Goal: Check status: Check status

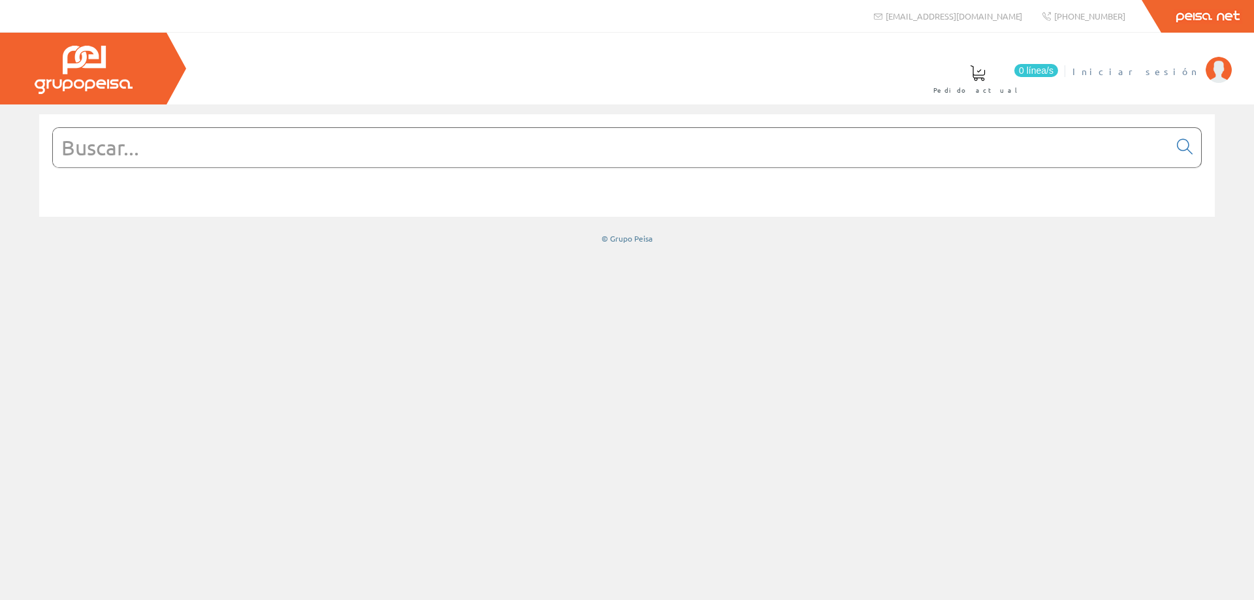
click at [1190, 71] on span "Iniciar sesión" at bounding box center [1136, 71] width 127 height 13
click at [1139, 66] on font "[PERSON_NAME] [PERSON_NAME]" at bounding box center [1075, 71] width 247 height 12
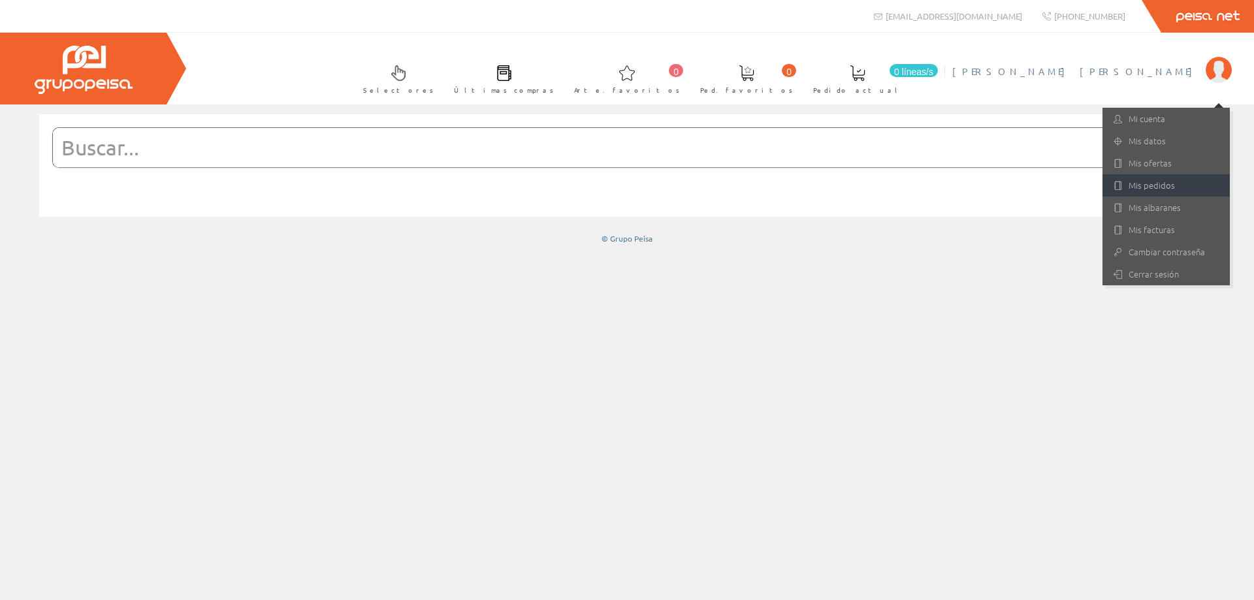
click at [1154, 184] on font "Mis pedidos" at bounding box center [1152, 185] width 46 height 12
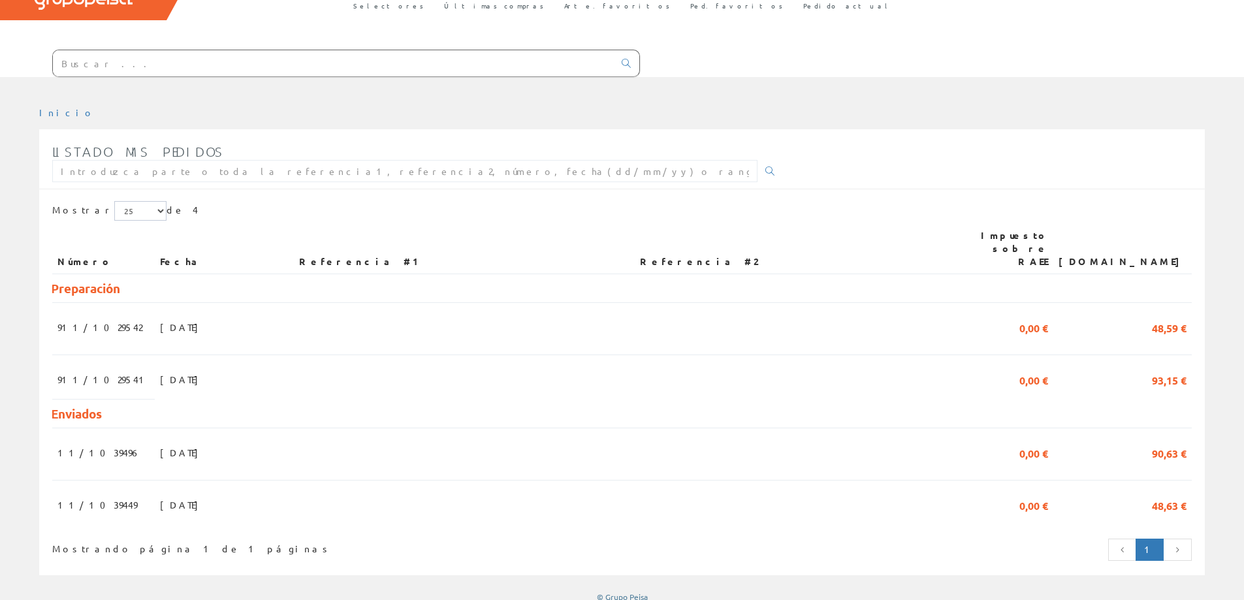
scroll to position [86, 0]
click at [169, 319] on font "18/09/2025" at bounding box center [182, 325] width 45 height 12
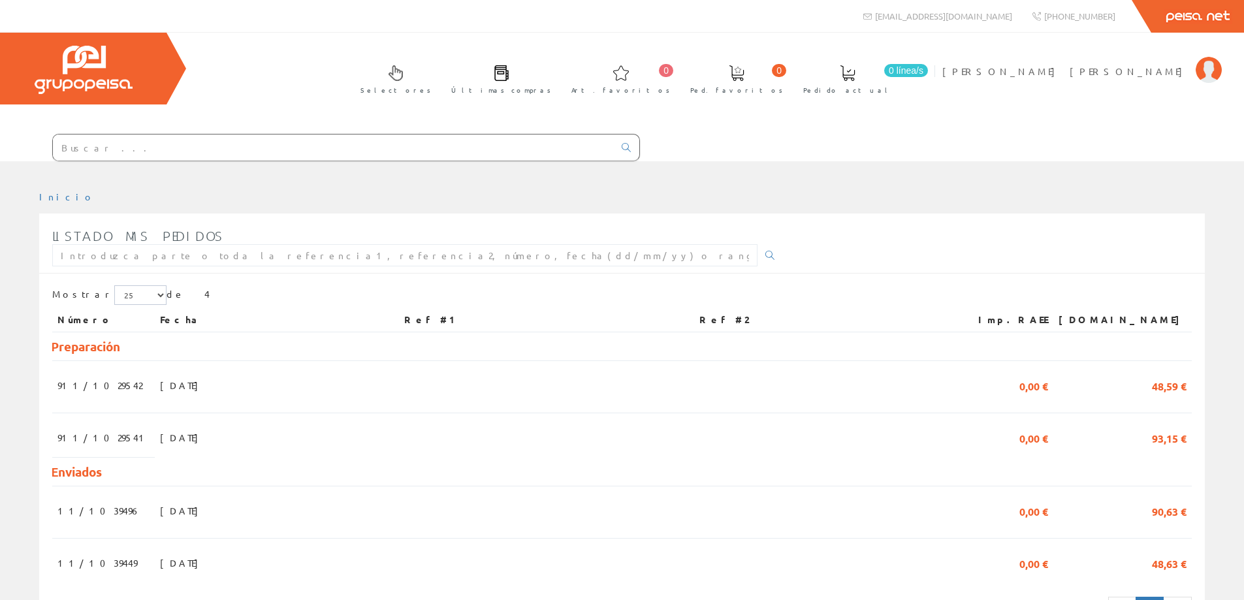
scroll to position [73, 0]
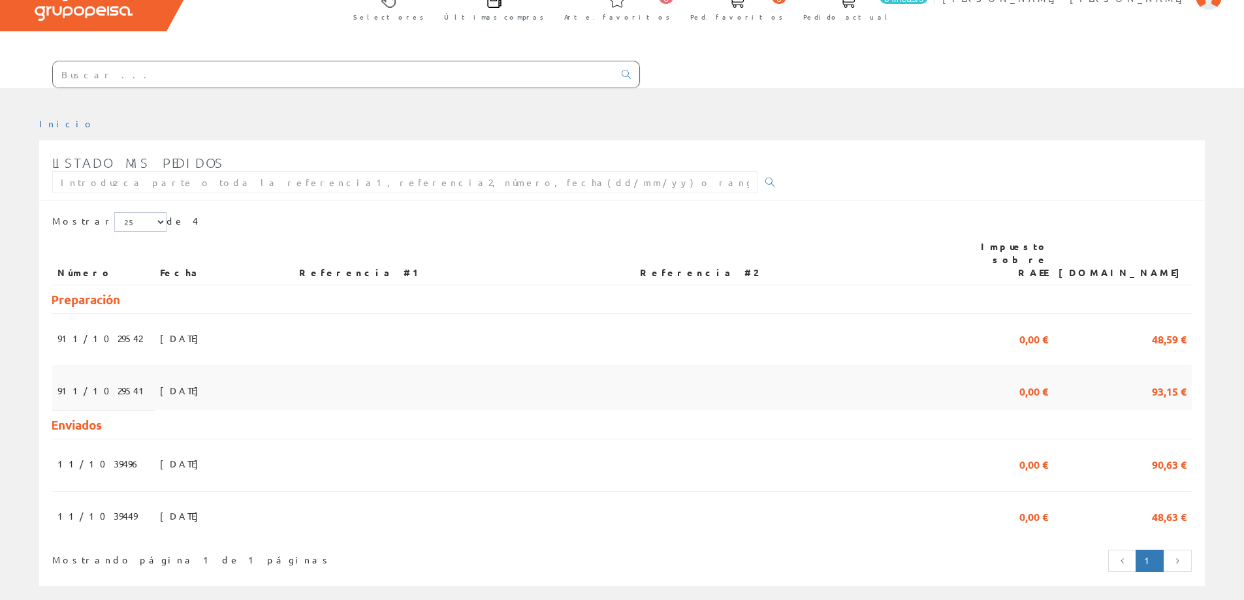
click at [176, 385] on span "[DATE]" at bounding box center [182, 391] width 45 height 22
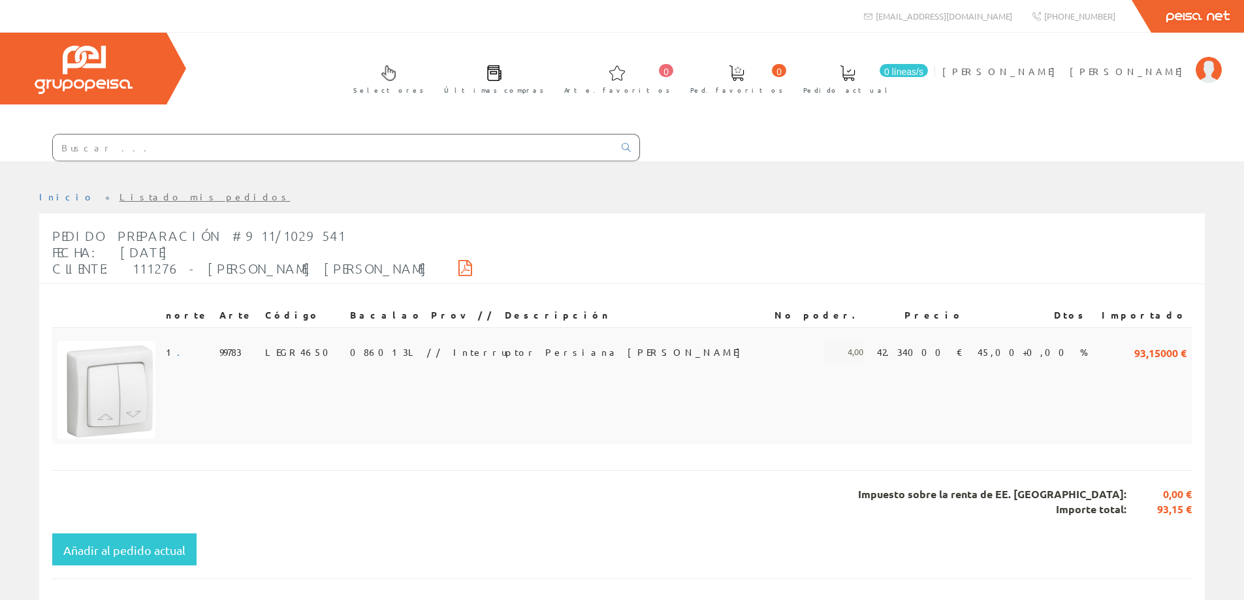
click at [142, 372] on img at bounding box center [106, 390] width 98 height 98
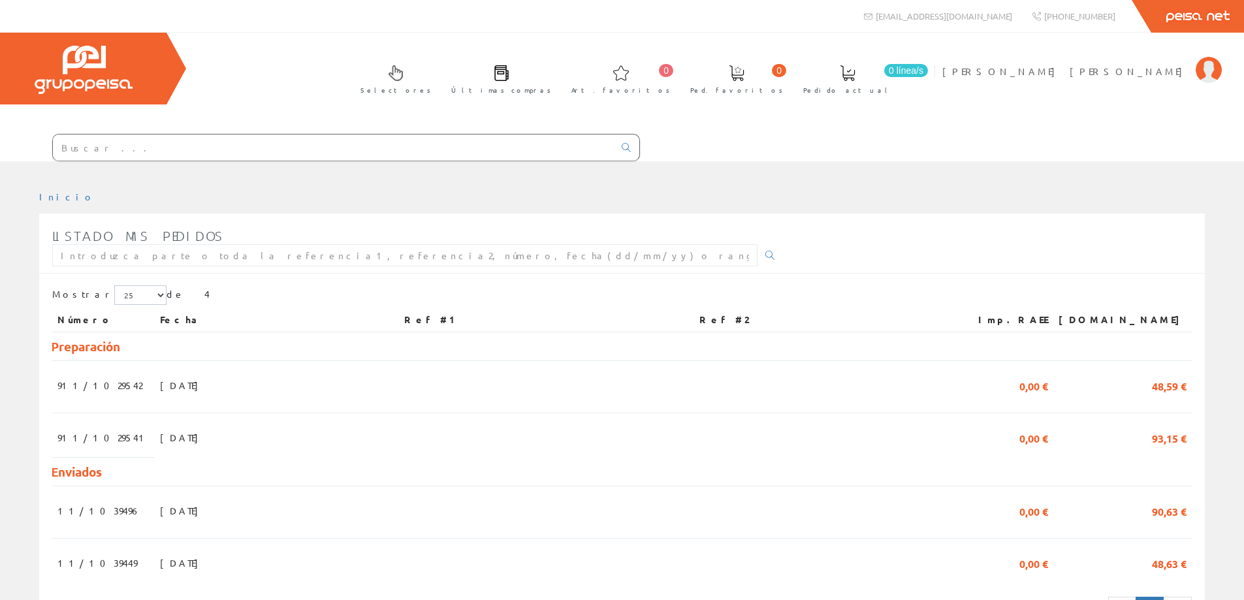
scroll to position [73, 0]
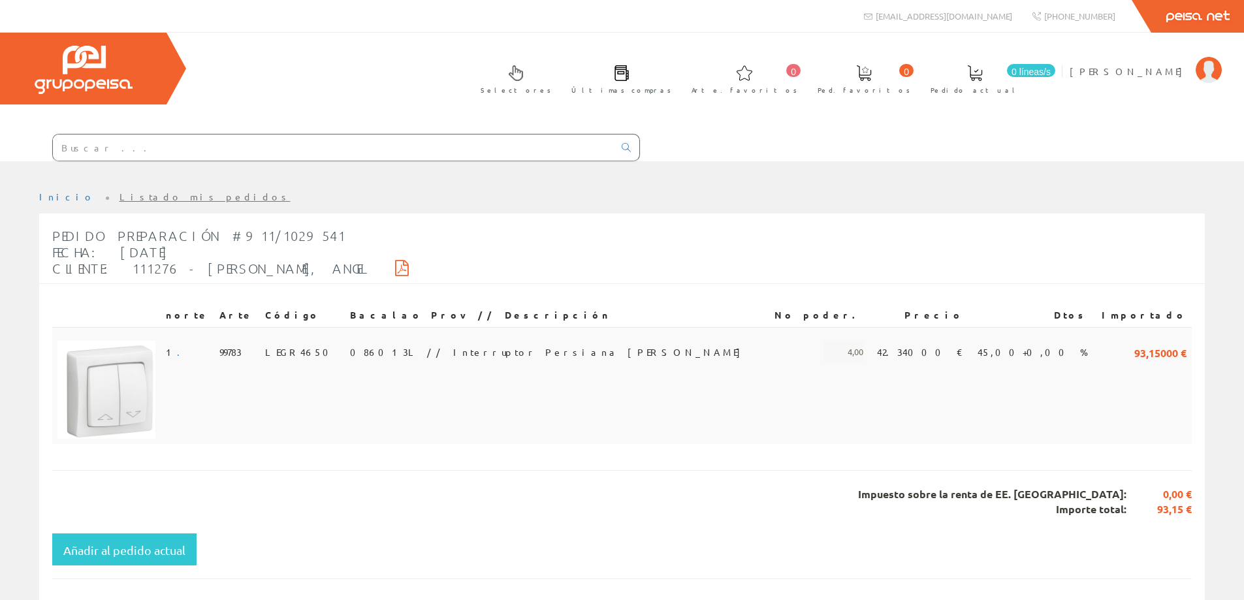
drag, startPoint x: 642, startPoint y: 393, endPoint x: 635, endPoint y: 393, distance: 7.2
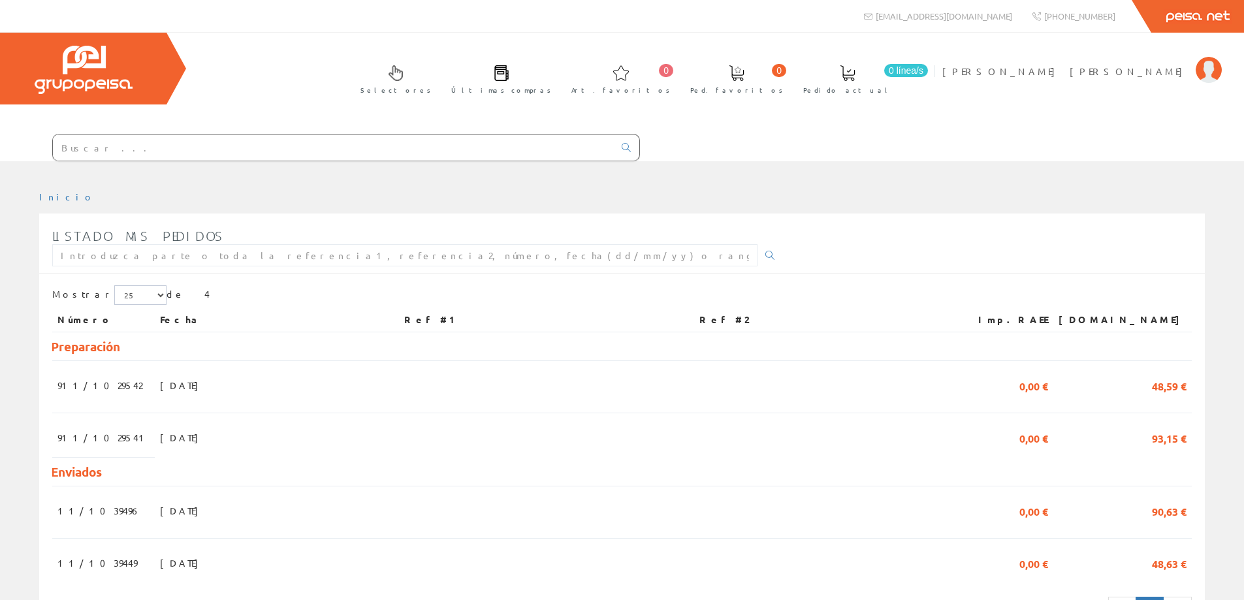
scroll to position [73, 0]
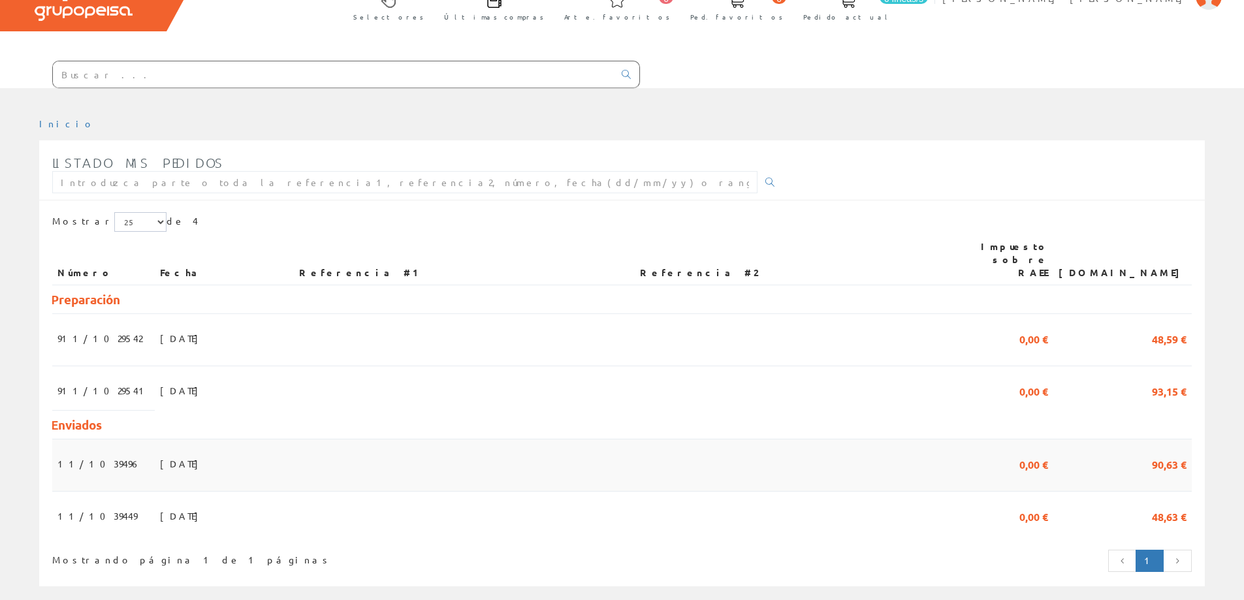
click at [576, 459] on td at bounding box center [464, 465] width 340 height 52
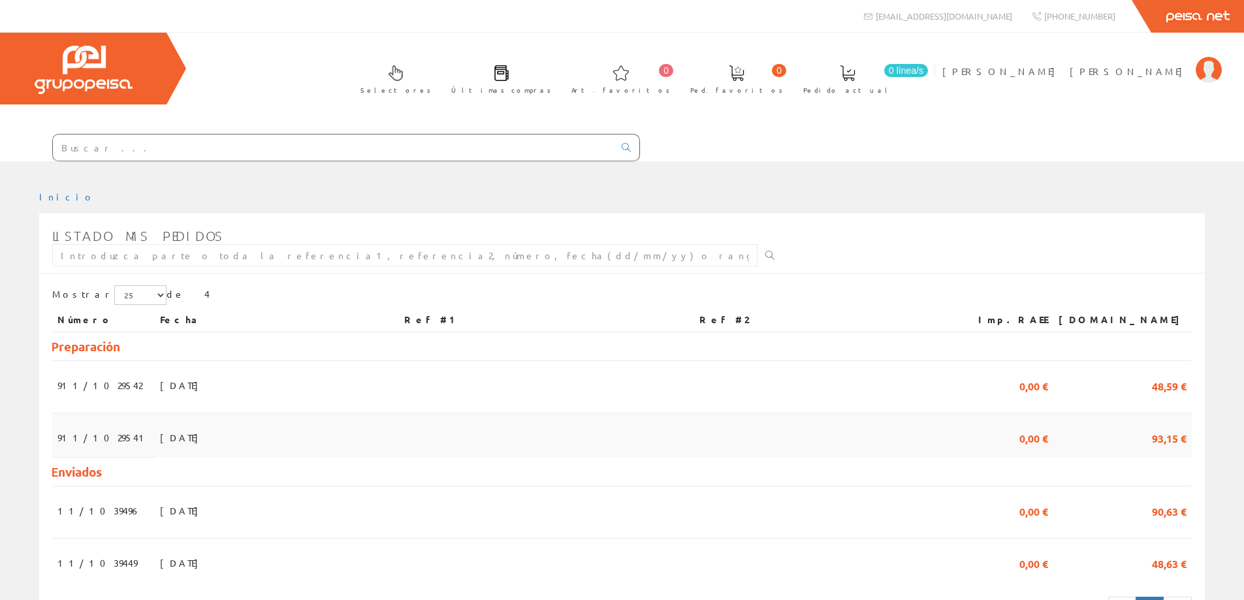
scroll to position [73, 0]
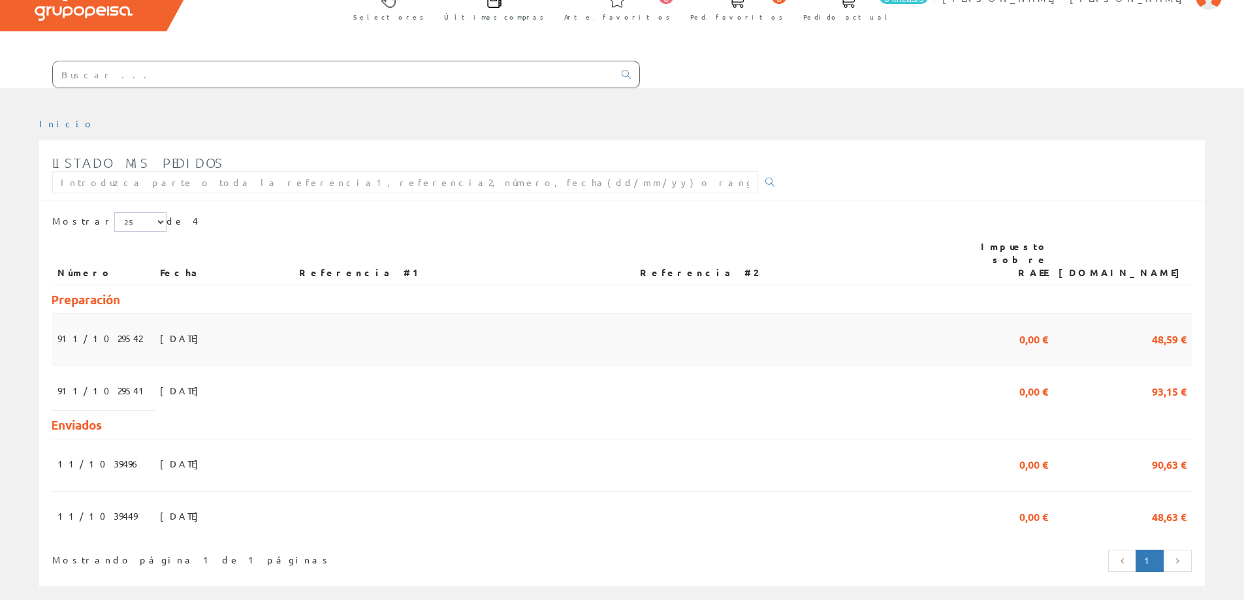
click at [161, 332] on font "[DATE]" at bounding box center [182, 338] width 45 height 12
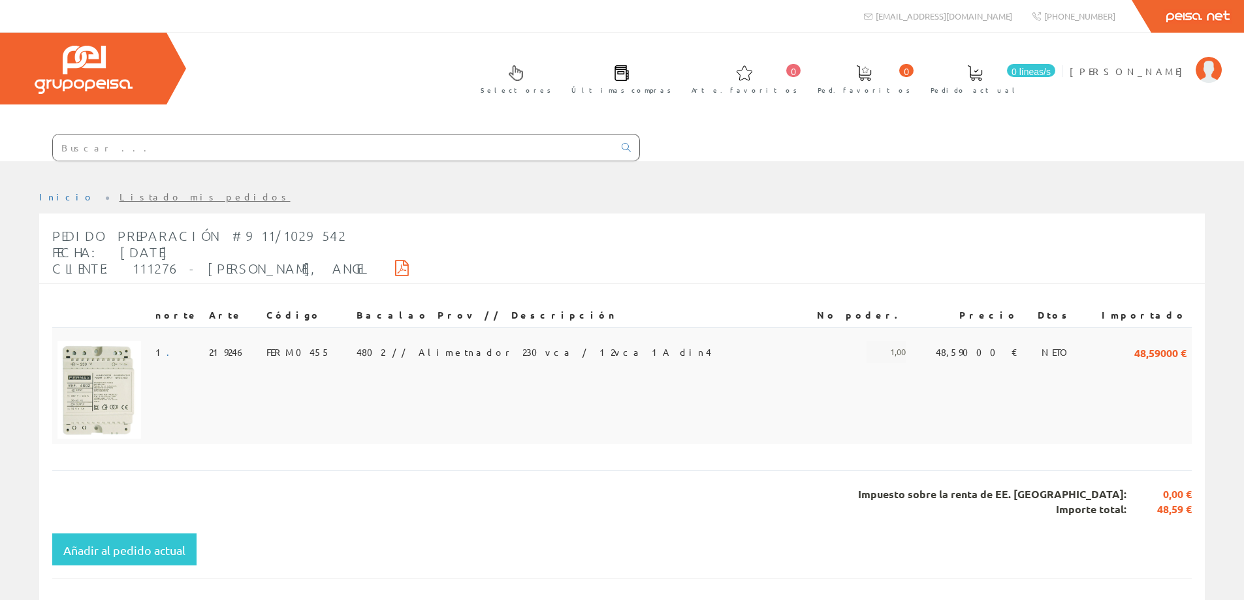
click at [512, 348] on font "4802 // Alimetnador 230vca / 12vca 1A din4" at bounding box center [534, 352] width 355 height 12
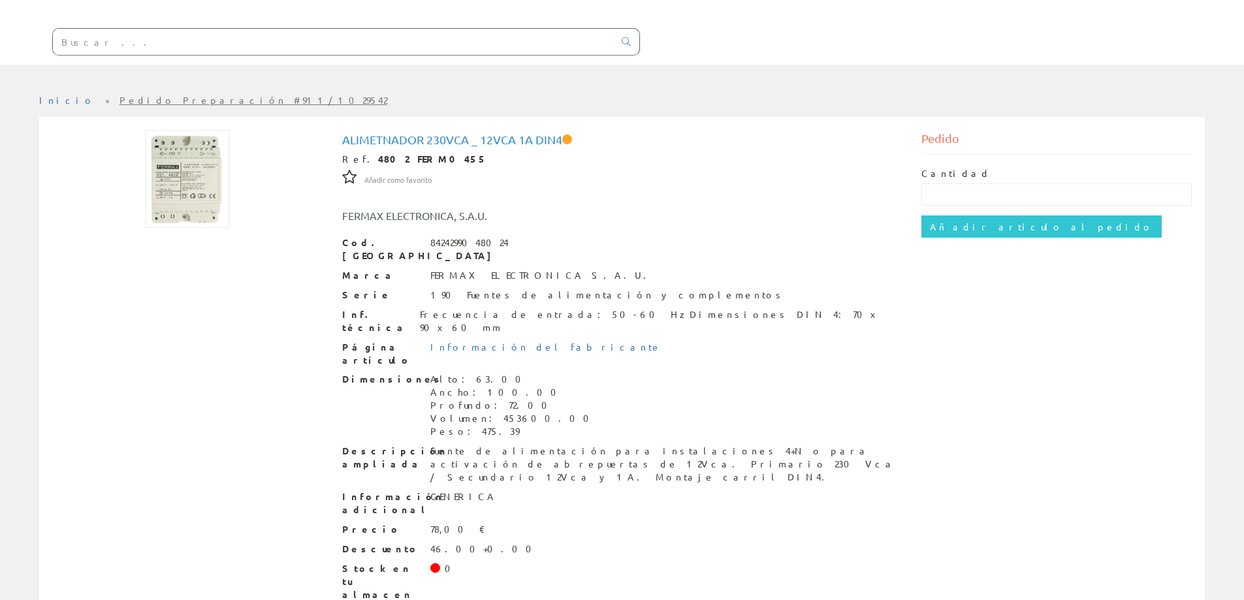
scroll to position [118, 0]
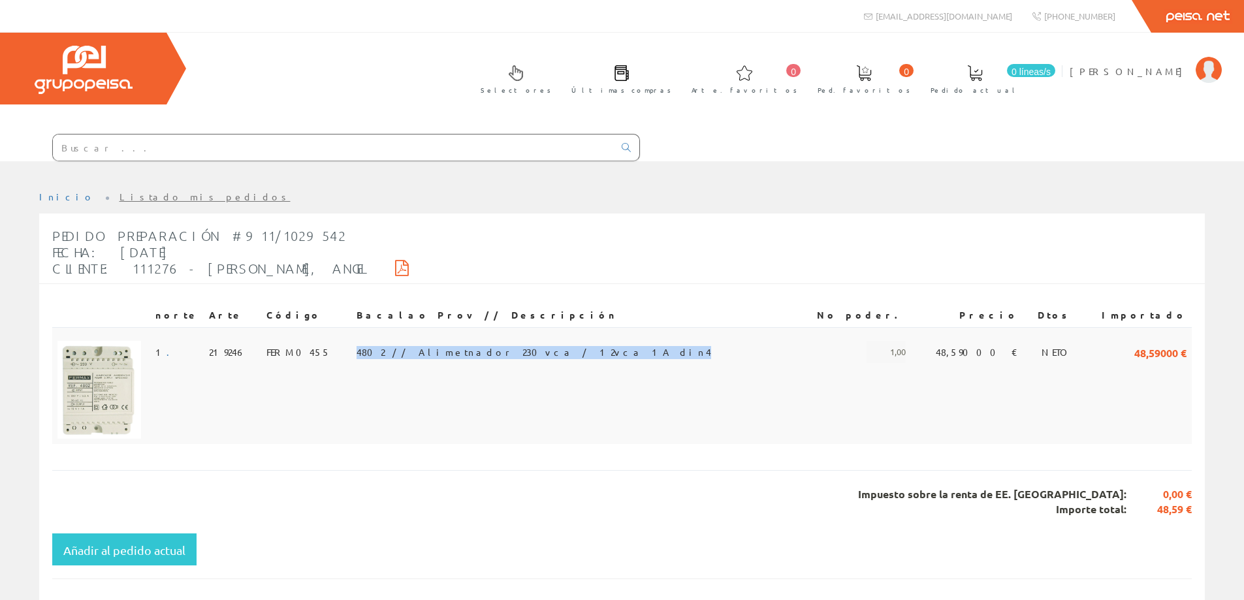
drag, startPoint x: 385, startPoint y: 353, endPoint x: 570, endPoint y: 358, distance: 184.9
click at [570, 358] on td "4802 // Alimetnador 230vca / 12vca 1A din4" at bounding box center [571, 385] width 440 height 117
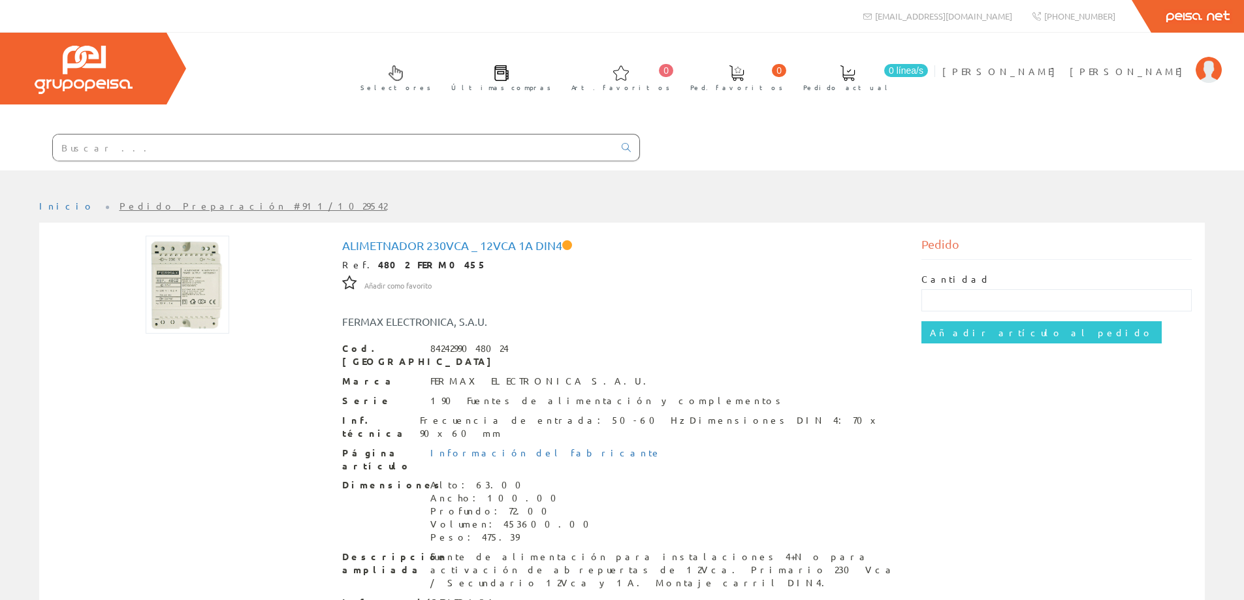
drag, startPoint x: 0, startPoint y: 0, endPoint x: 735, endPoint y: 452, distance: 862.8
click at [735, 479] on div "Dimensiones Alto: 63.00 Ancho: 100.00 Profundo: 72.00 Volumen: 453600.00 Peso: …" at bounding box center [622, 511] width 560 height 65
click at [102, 148] on input "text" at bounding box center [333, 148] width 561 height 26
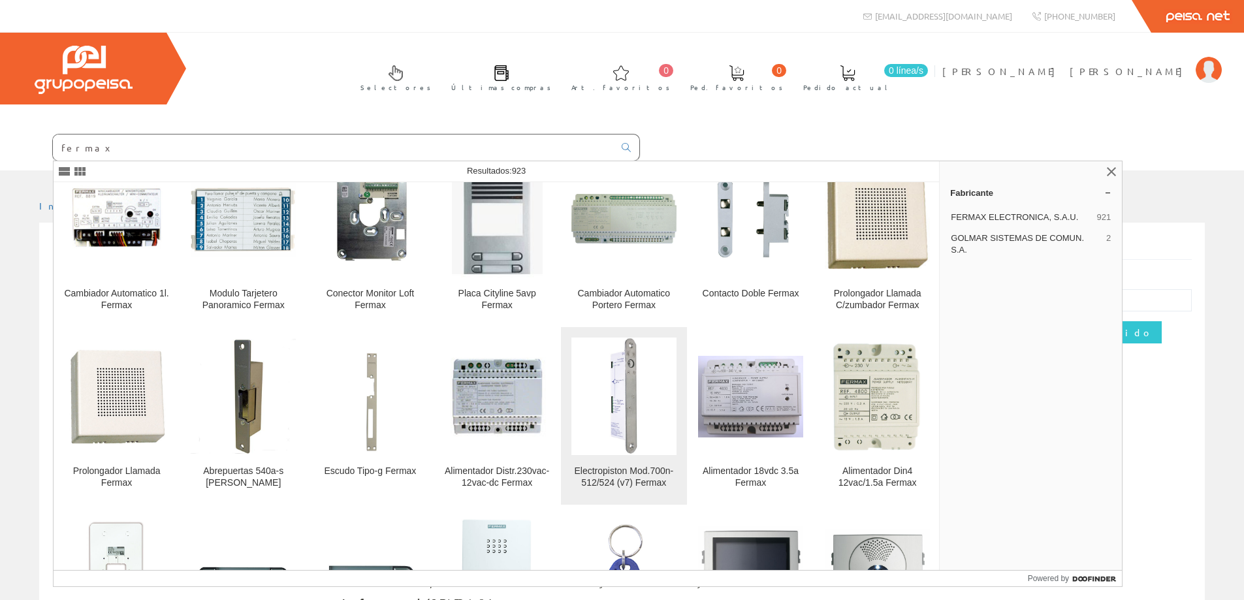
scroll to position [65, 0]
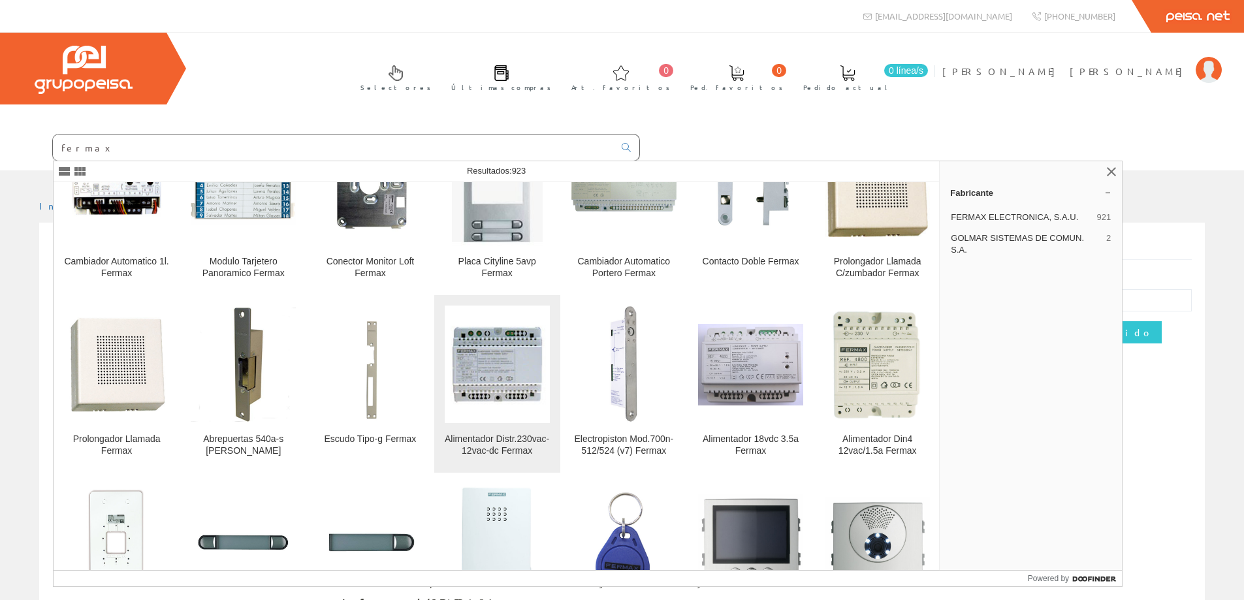
type input "fermax"
click at [528, 389] on img at bounding box center [497, 364] width 105 height 89
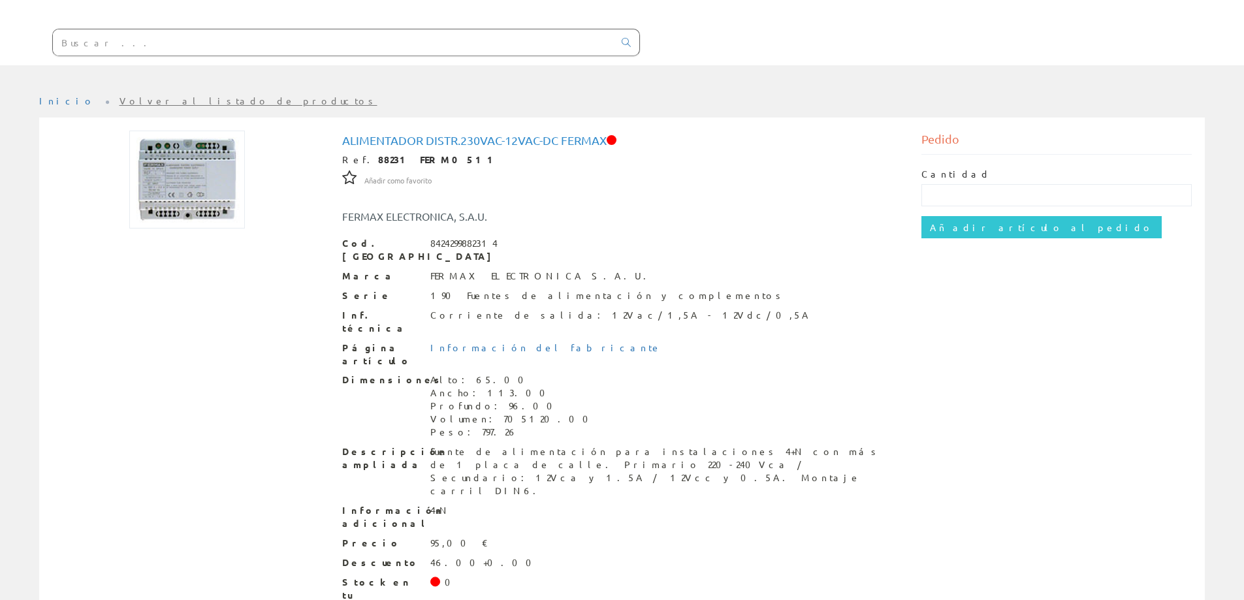
scroll to position [118, 0]
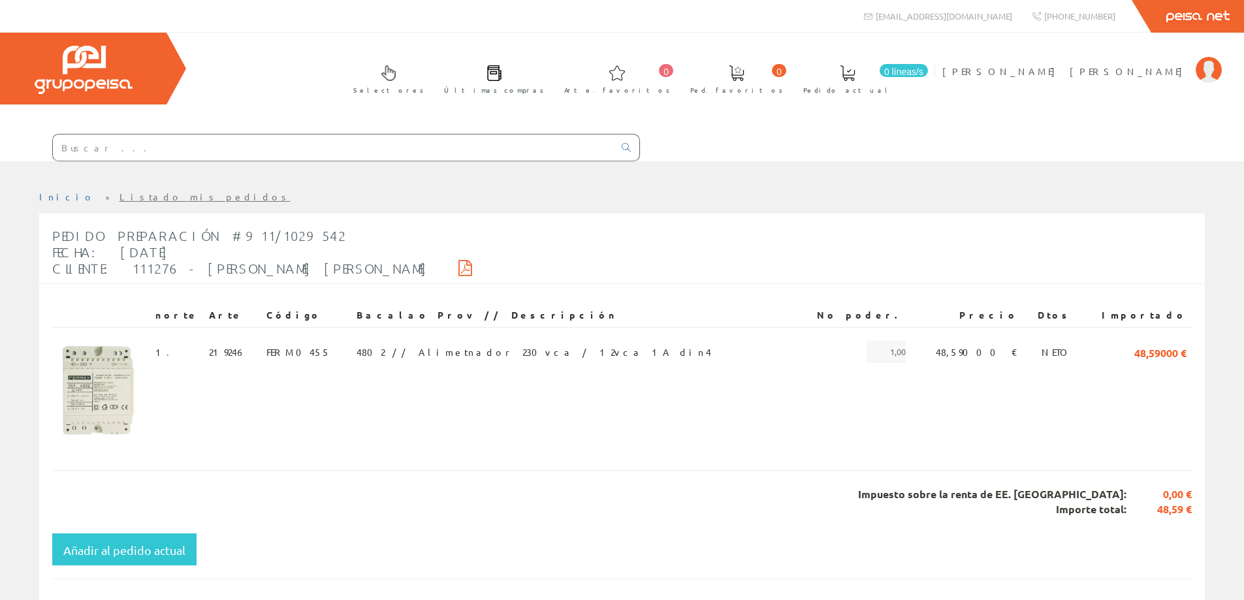
click at [90, 146] on input "text" at bounding box center [333, 148] width 561 height 26
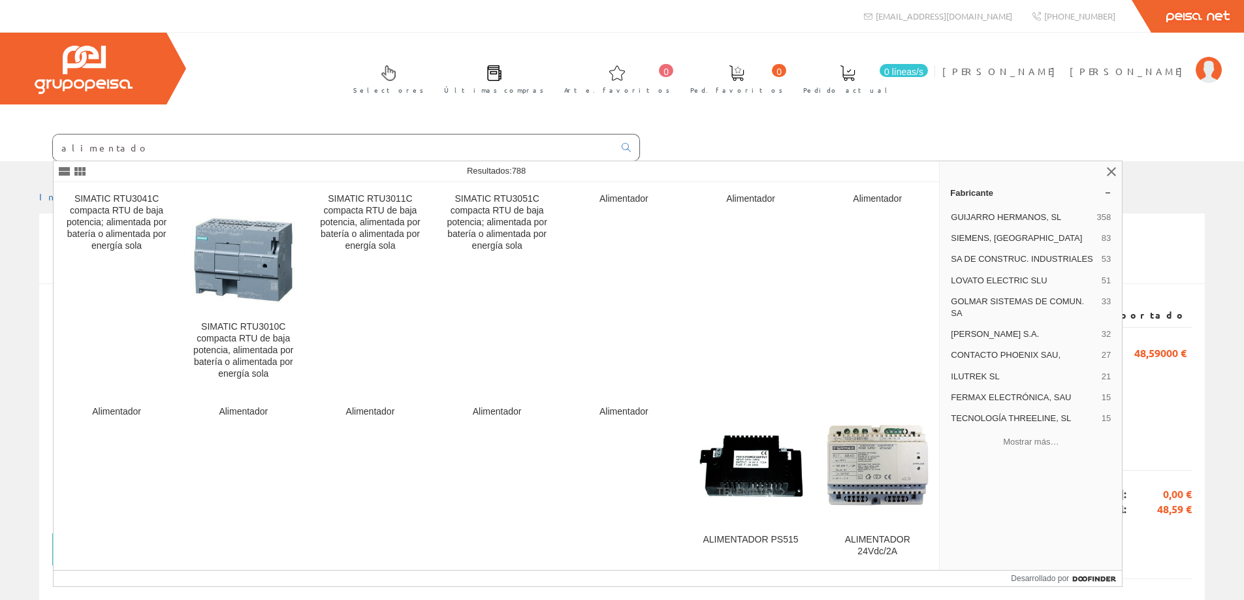
type input "alimentador"
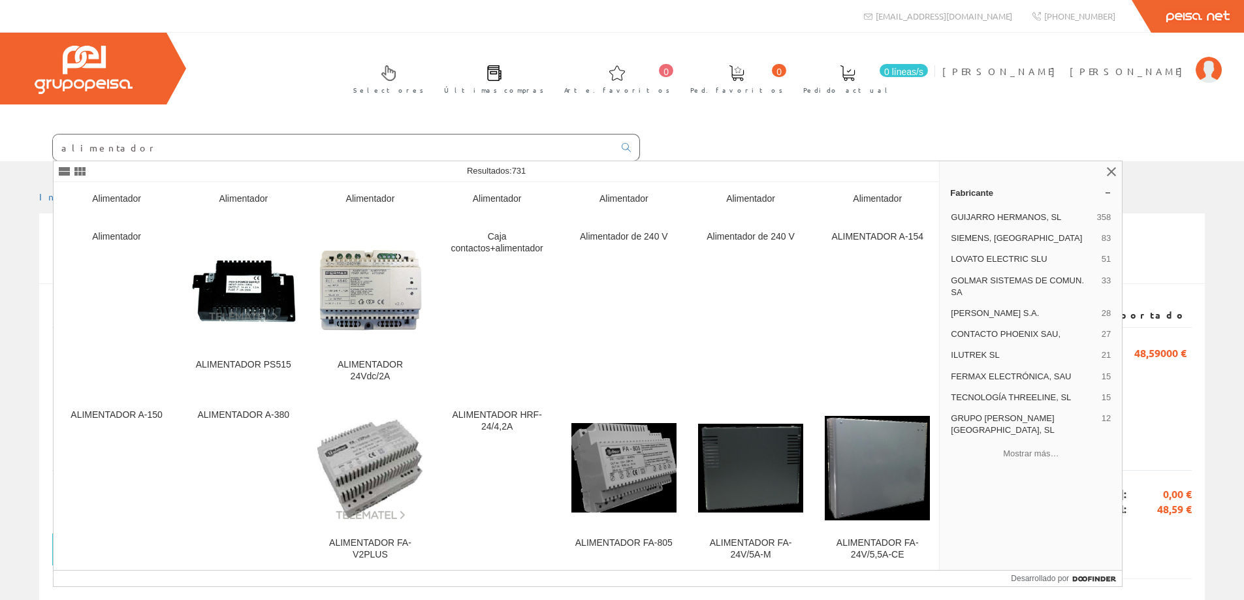
drag, startPoint x: 46, startPoint y: 146, endPoint x: 8, endPoint y: 150, distance: 38.2
click at [8, 150] on form "alimentador" at bounding box center [320, 147] width 640 height 27
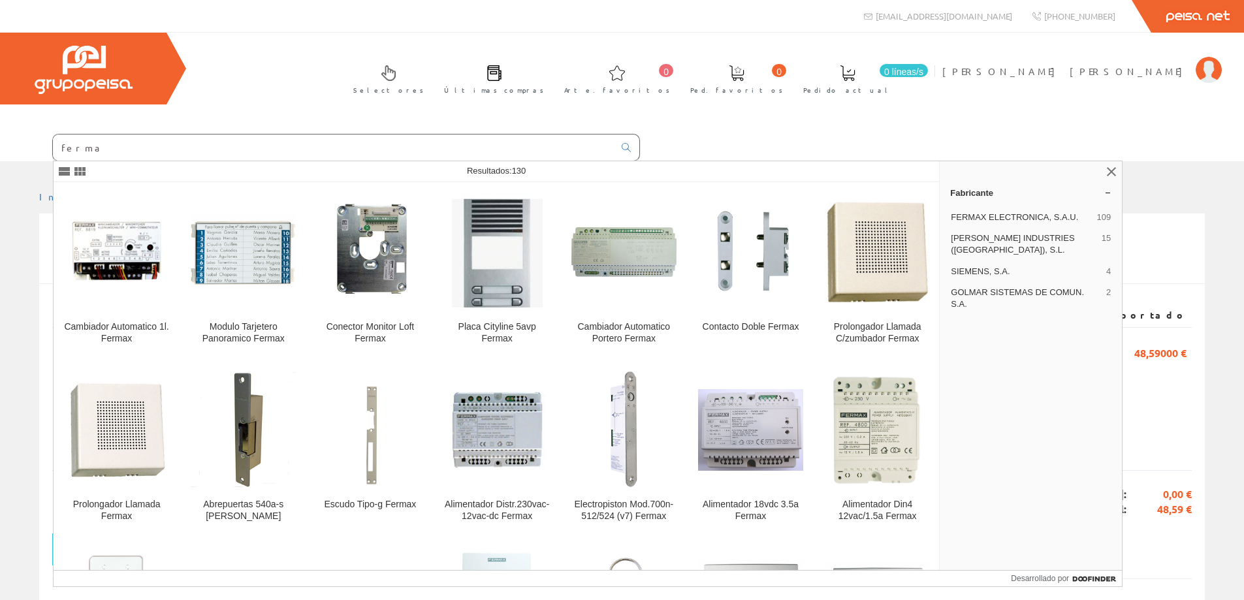
type input "fermax"
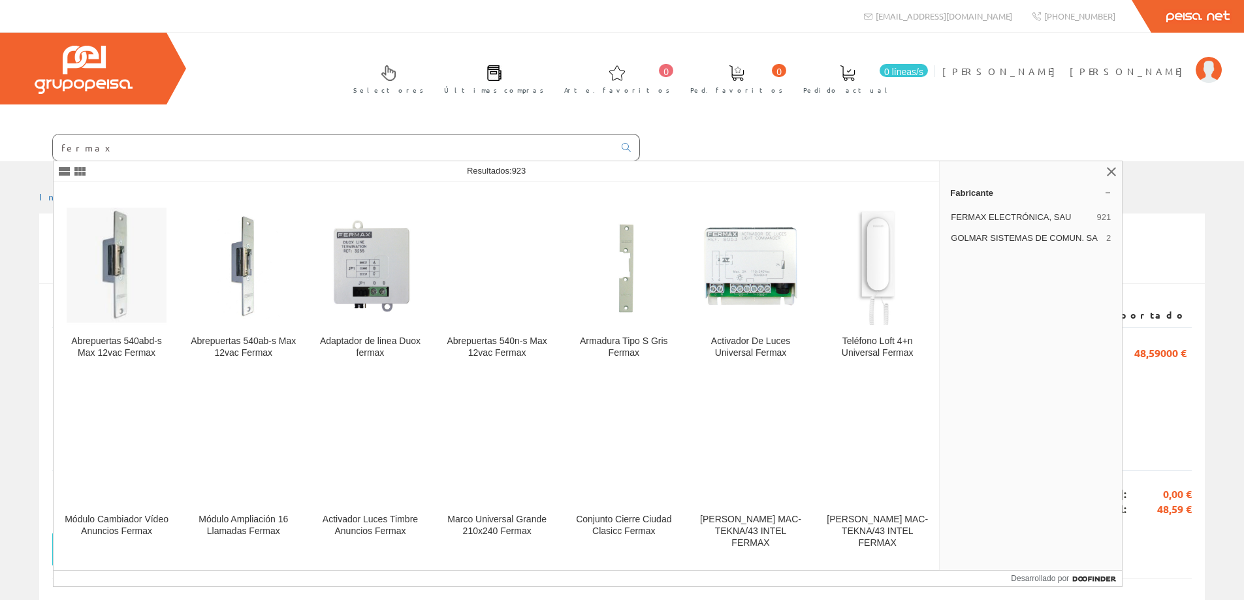
scroll to position [1087, 0]
